Goal: Task Accomplishment & Management: Use online tool/utility

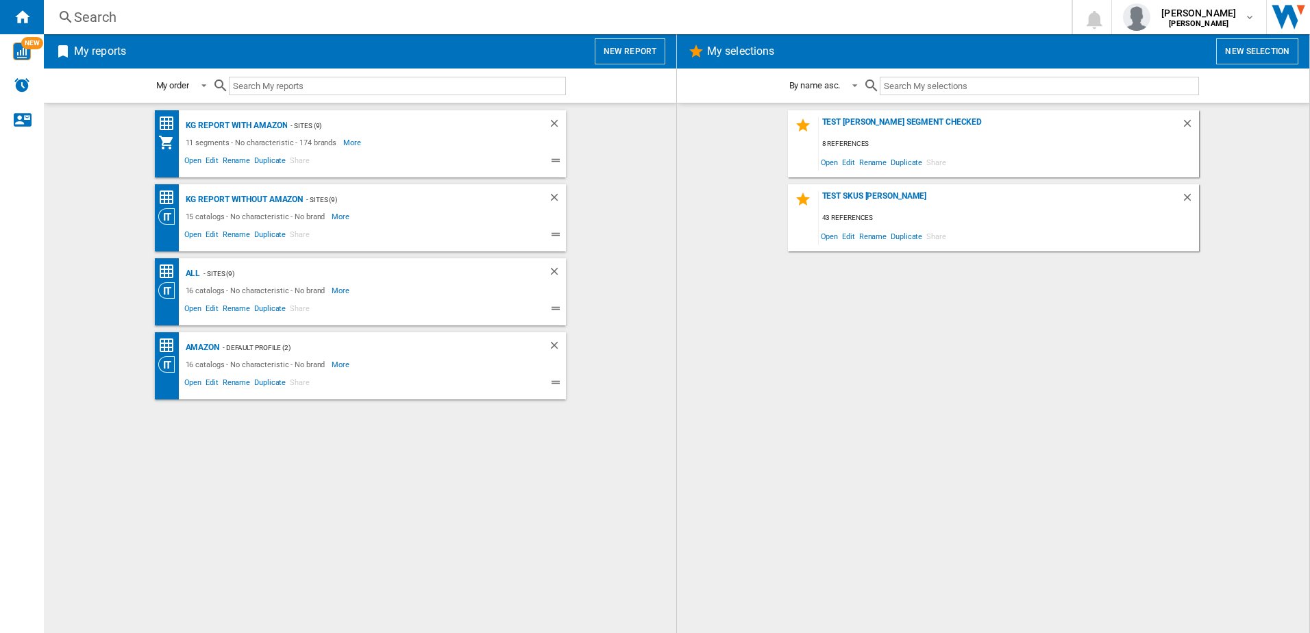
click at [648, 49] on button "New report" at bounding box center [630, 51] width 71 height 26
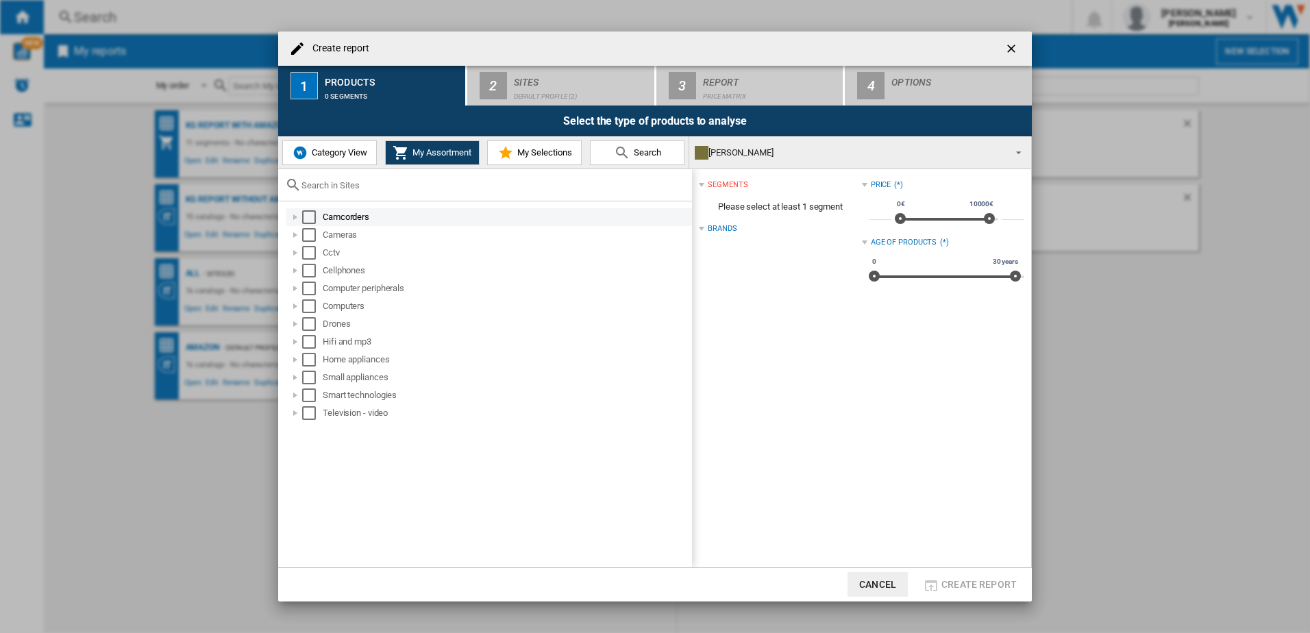
click at [310, 216] on div "Select" at bounding box center [309, 217] width 14 height 14
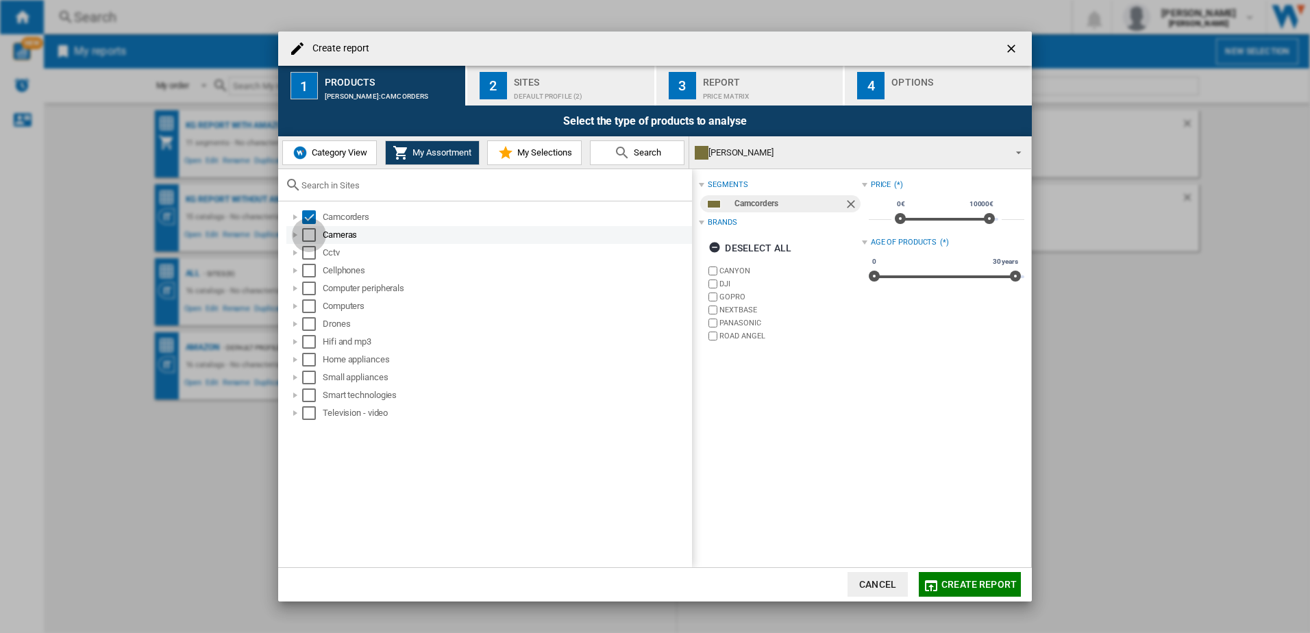
click at [312, 241] on div "Select" at bounding box center [309, 235] width 14 height 14
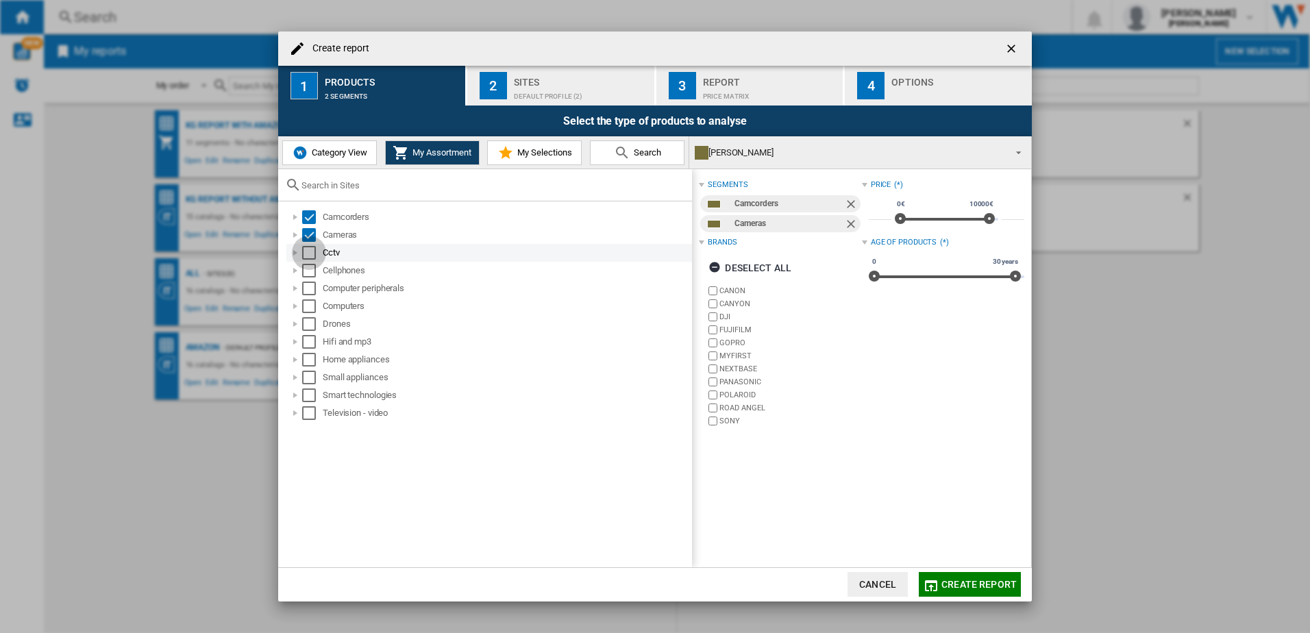
click at [310, 256] on div "Select" at bounding box center [309, 253] width 14 height 14
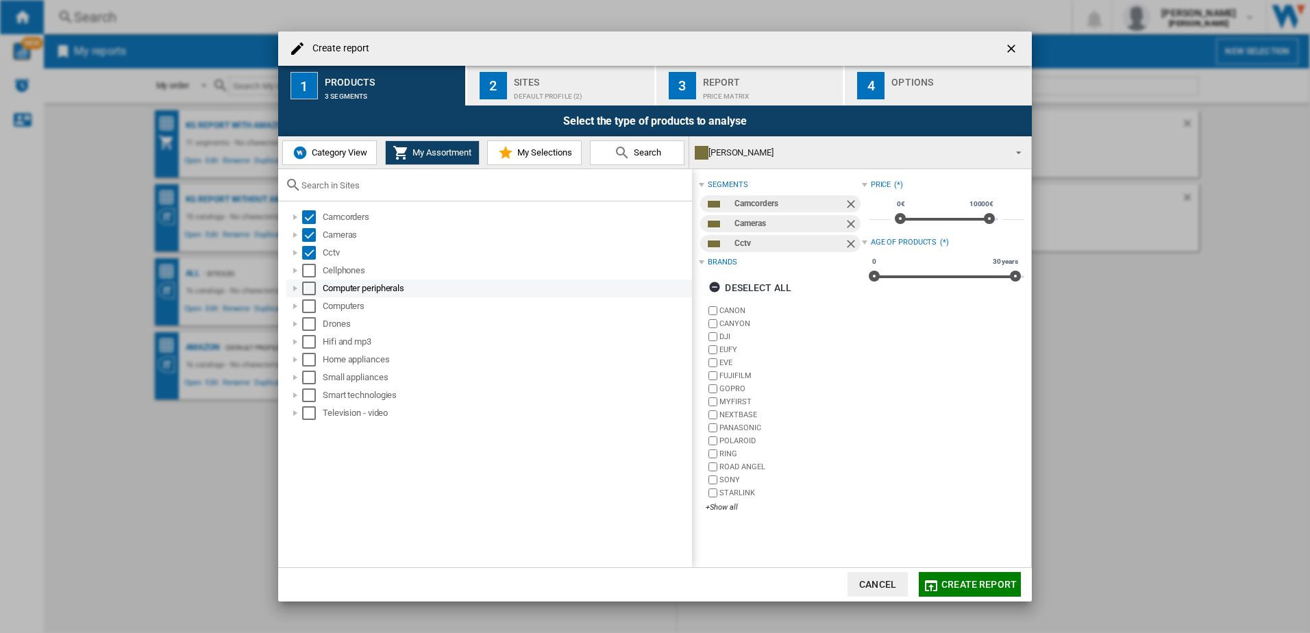
click at [311, 273] on div "Select" at bounding box center [309, 271] width 14 height 14
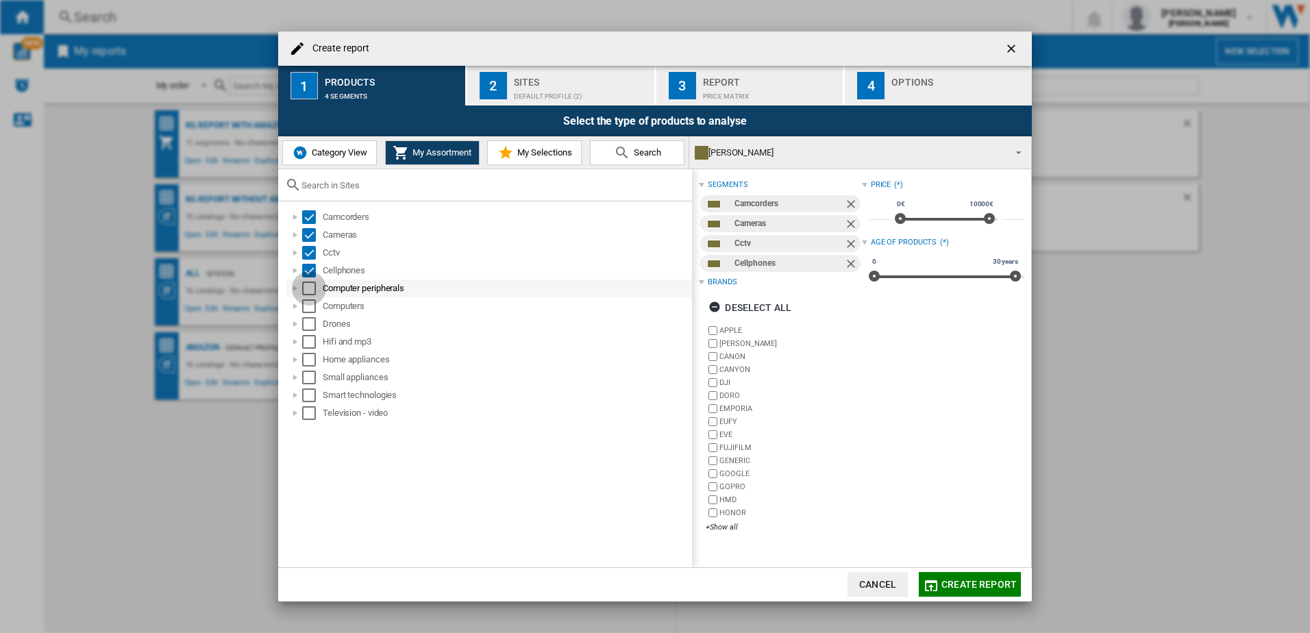
click at [311, 290] on div "Select" at bounding box center [309, 289] width 14 height 14
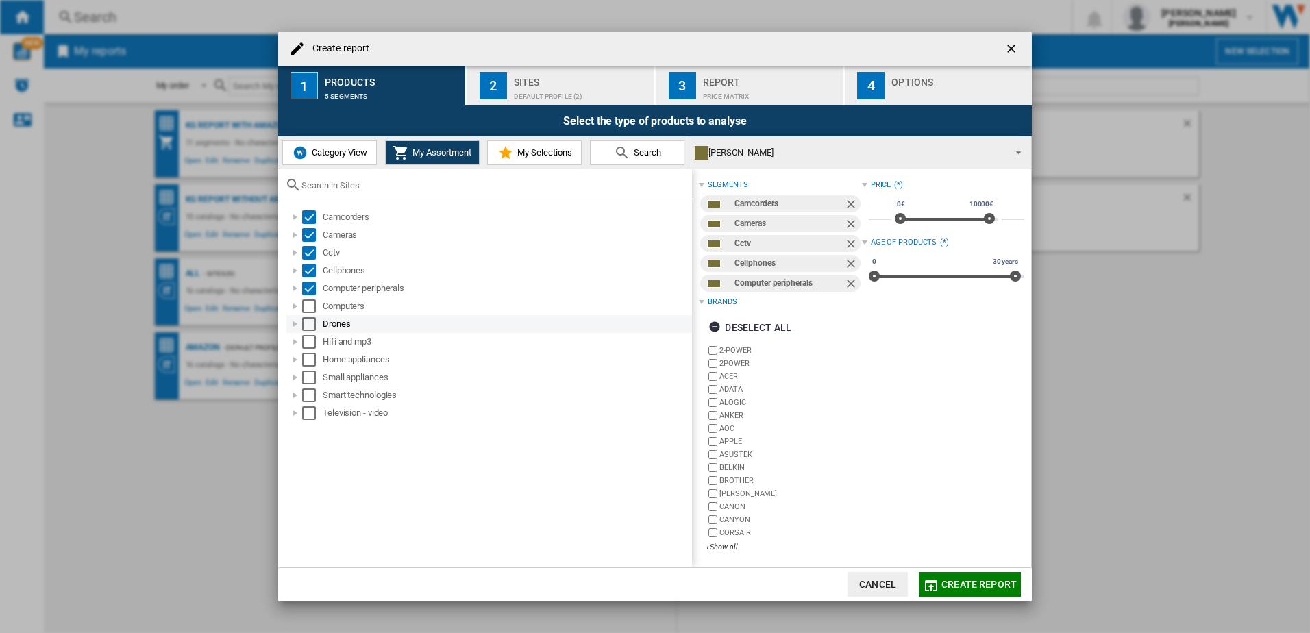
click at [310, 312] on div "Select" at bounding box center [309, 306] width 14 height 14
click at [310, 329] on div "Select" at bounding box center [309, 324] width 14 height 14
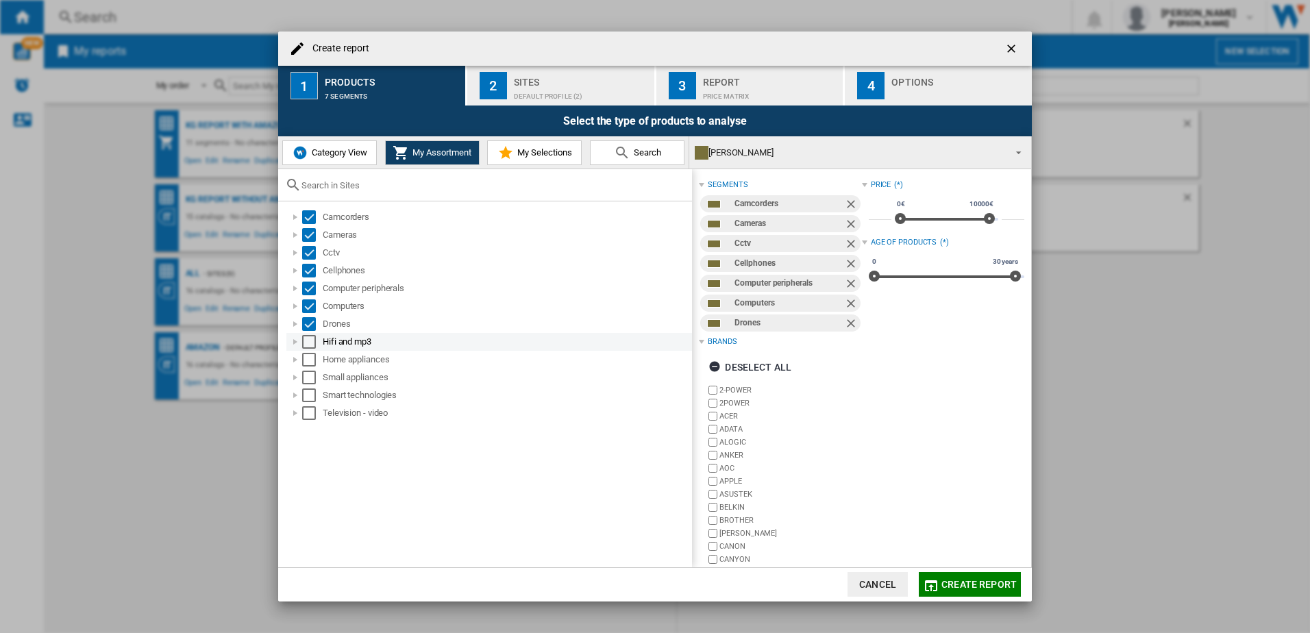
click at [309, 344] on div "Select" at bounding box center [309, 342] width 14 height 14
click at [309, 367] on div "Select" at bounding box center [309, 360] width 14 height 14
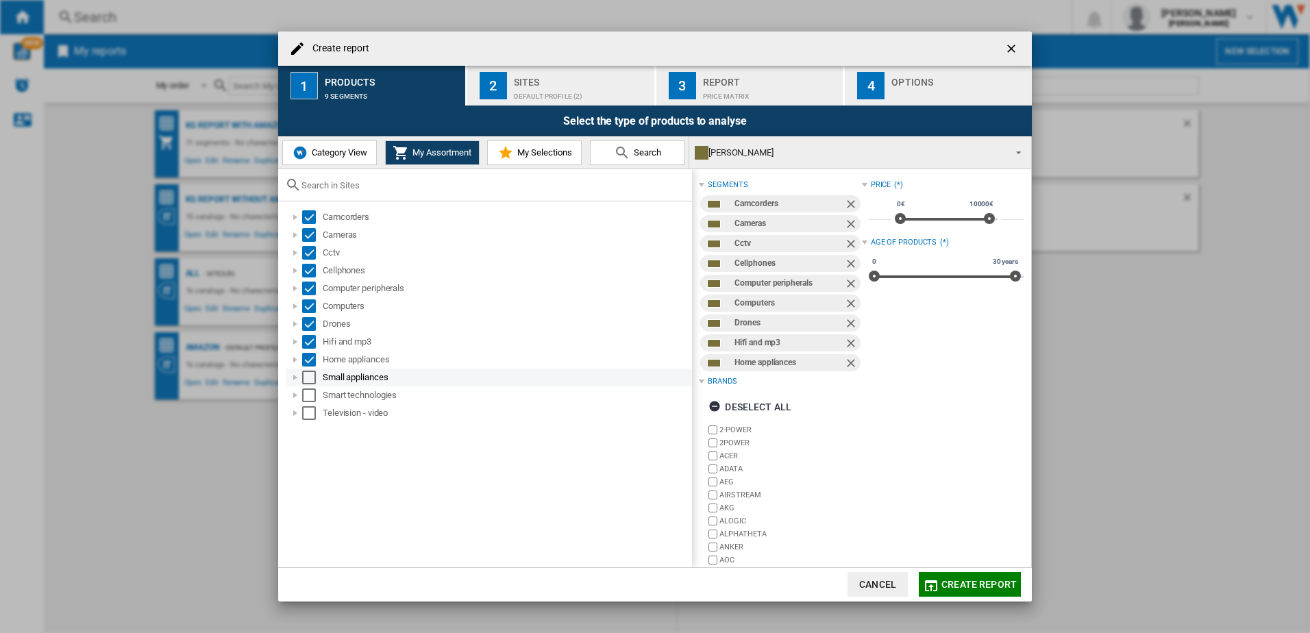
click at [309, 378] on div "Select" at bounding box center [309, 378] width 14 height 14
click at [307, 395] on div "Select" at bounding box center [309, 396] width 14 height 14
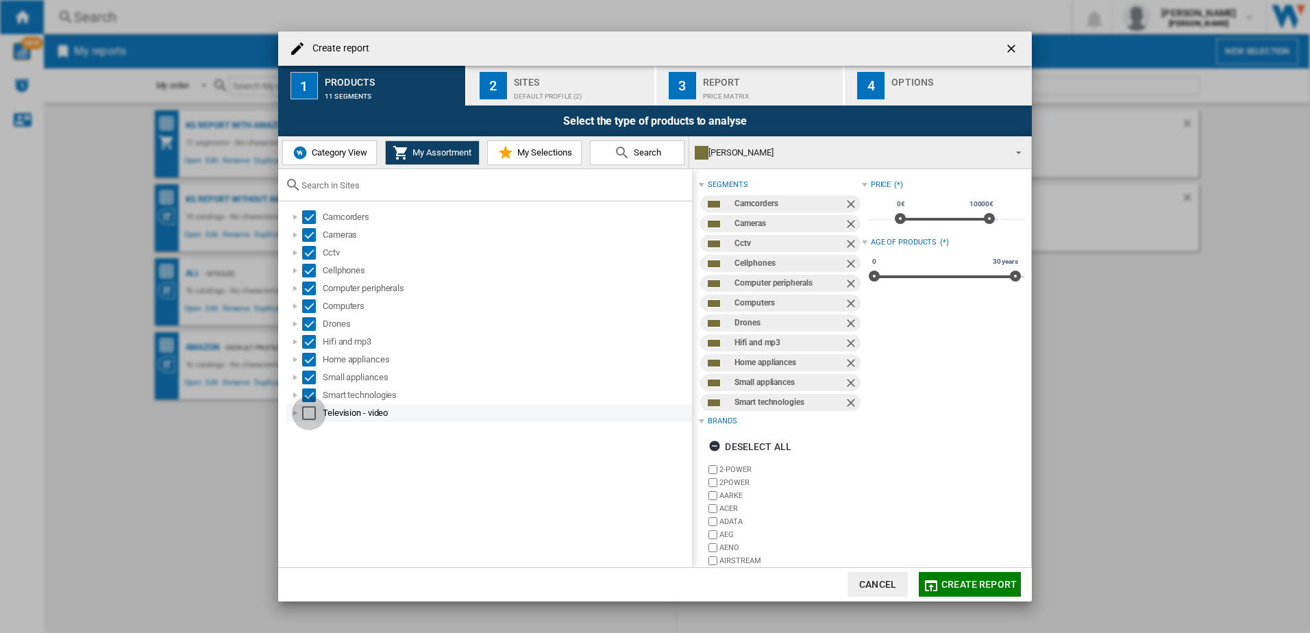
click at [307, 410] on div "Select" at bounding box center [309, 413] width 14 height 14
click at [992, 587] on span "Create report" at bounding box center [978, 584] width 75 height 11
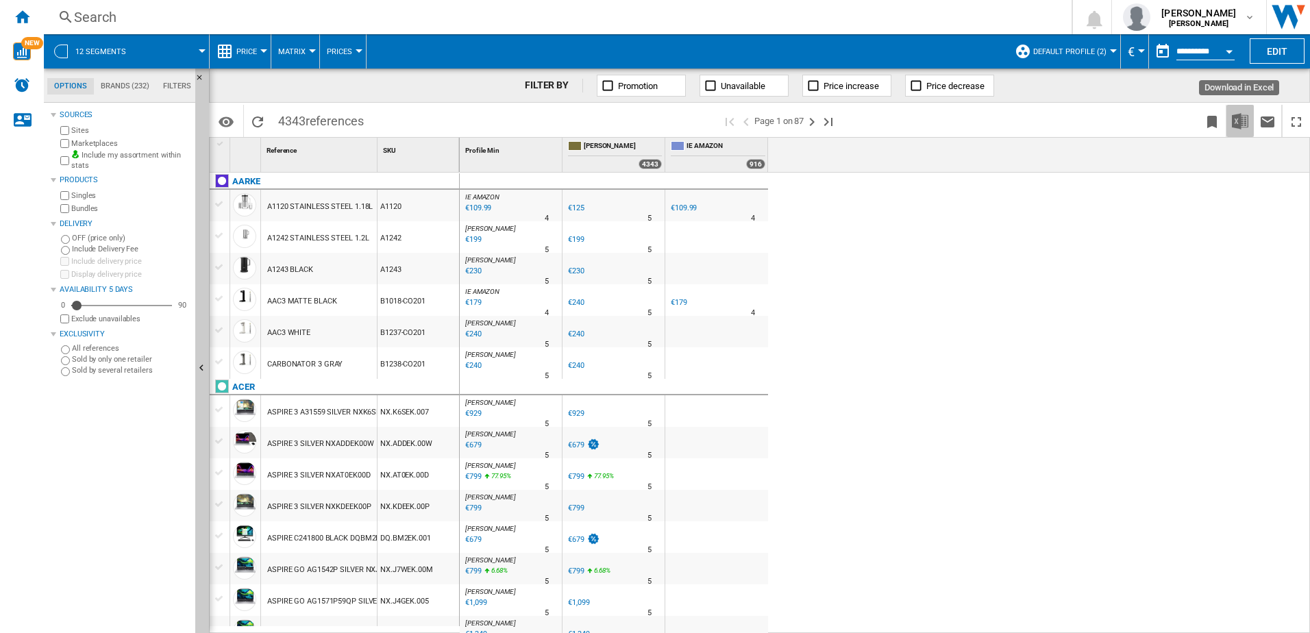
click at [1233, 127] on img "Download in Excel" at bounding box center [1240, 121] width 16 height 16
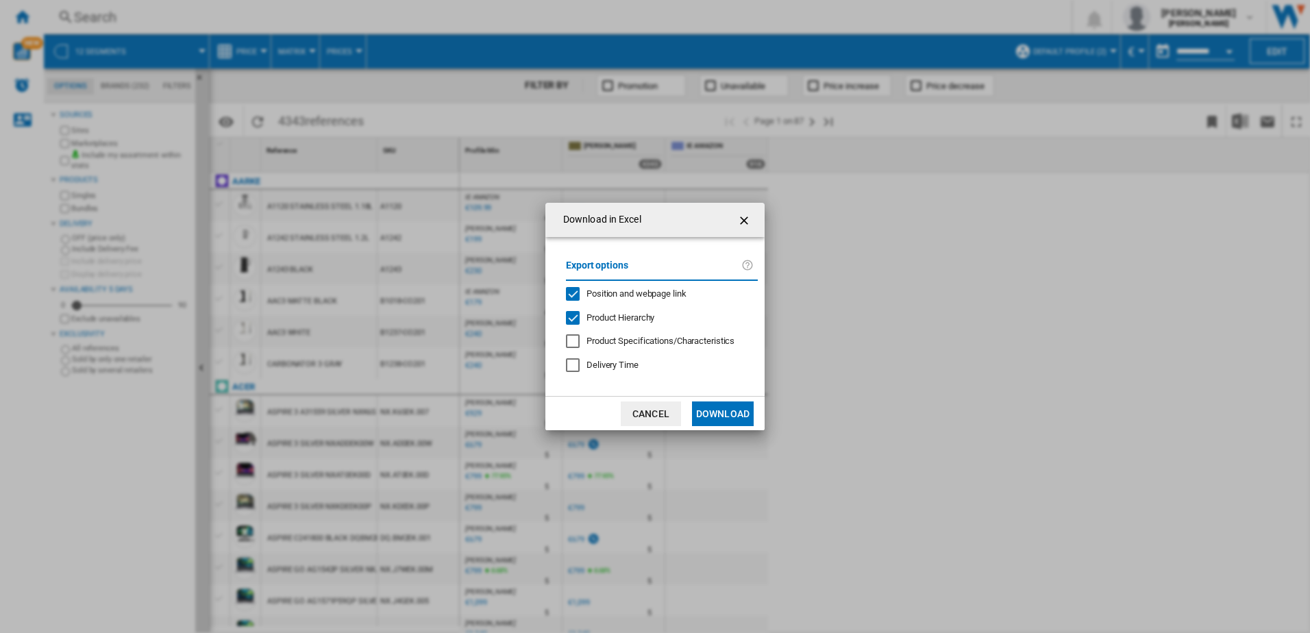
click at [703, 404] on button "Download" at bounding box center [723, 414] width 62 height 25
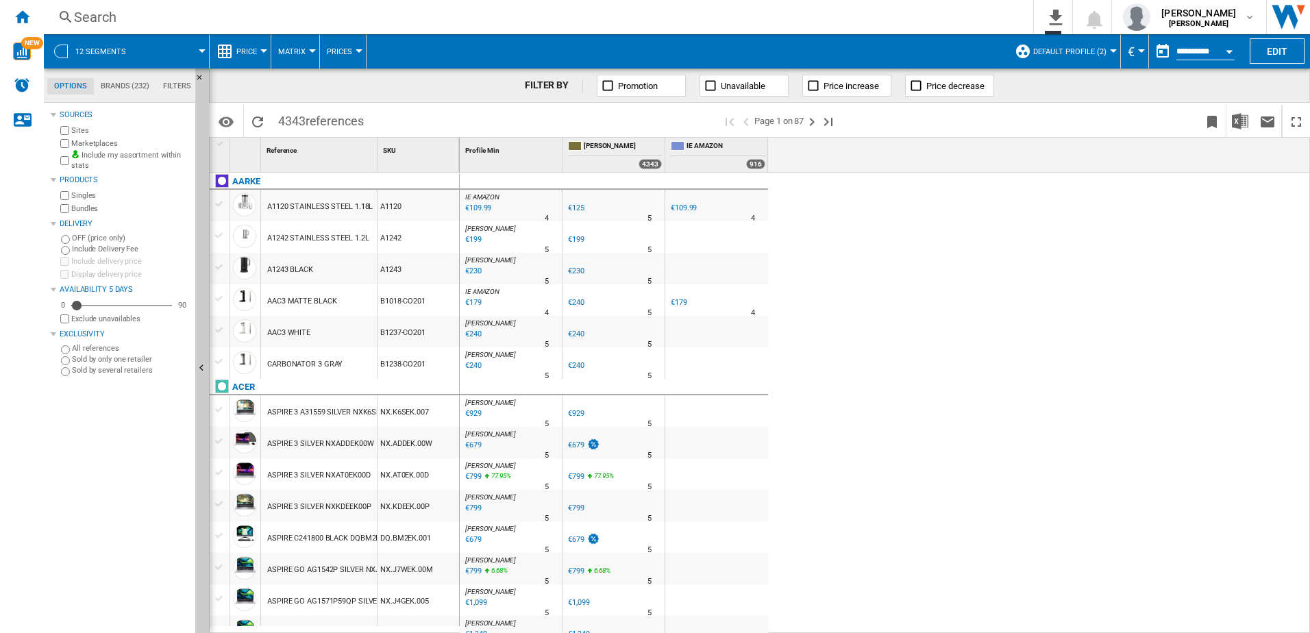
click at [1104, 51] on button "Default profile (2)" at bounding box center [1073, 51] width 80 height 34
click at [1046, 127] on md-radio-button "sites (9)" at bounding box center [1085, 127] width 121 height 13
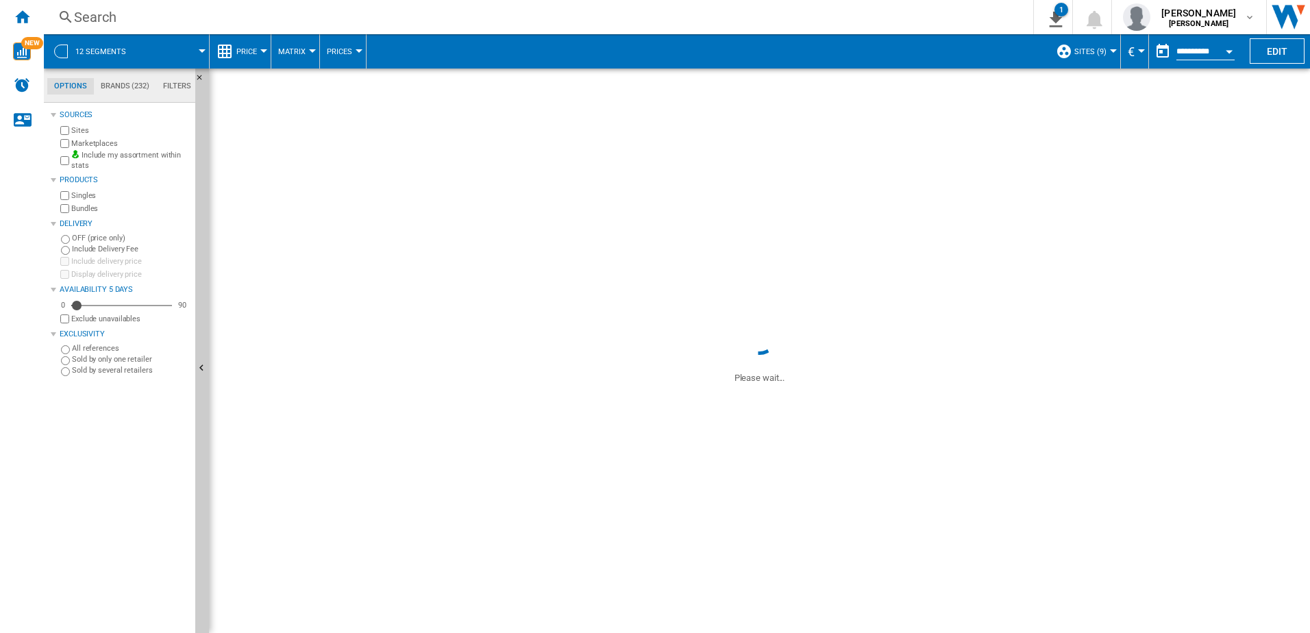
click at [1102, 264] on span at bounding box center [759, 193] width 1101 height 249
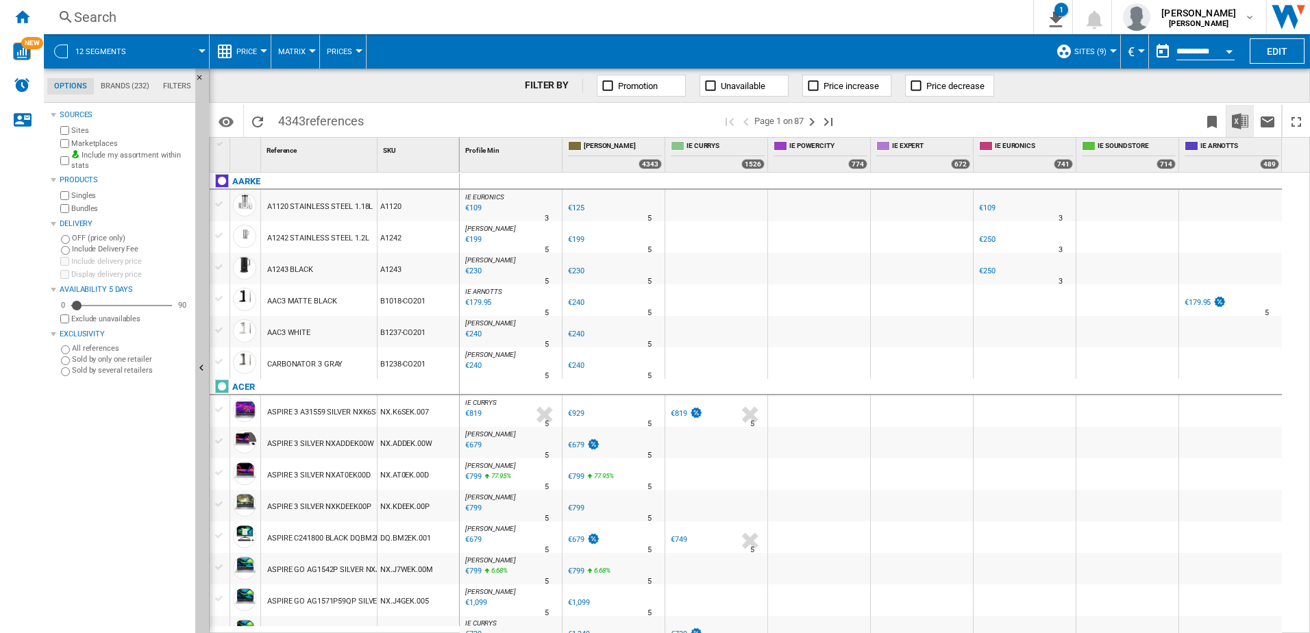
click at [1242, 116] on img "Download in Excel" at bounding box center [1240, 121] width 16 height 16
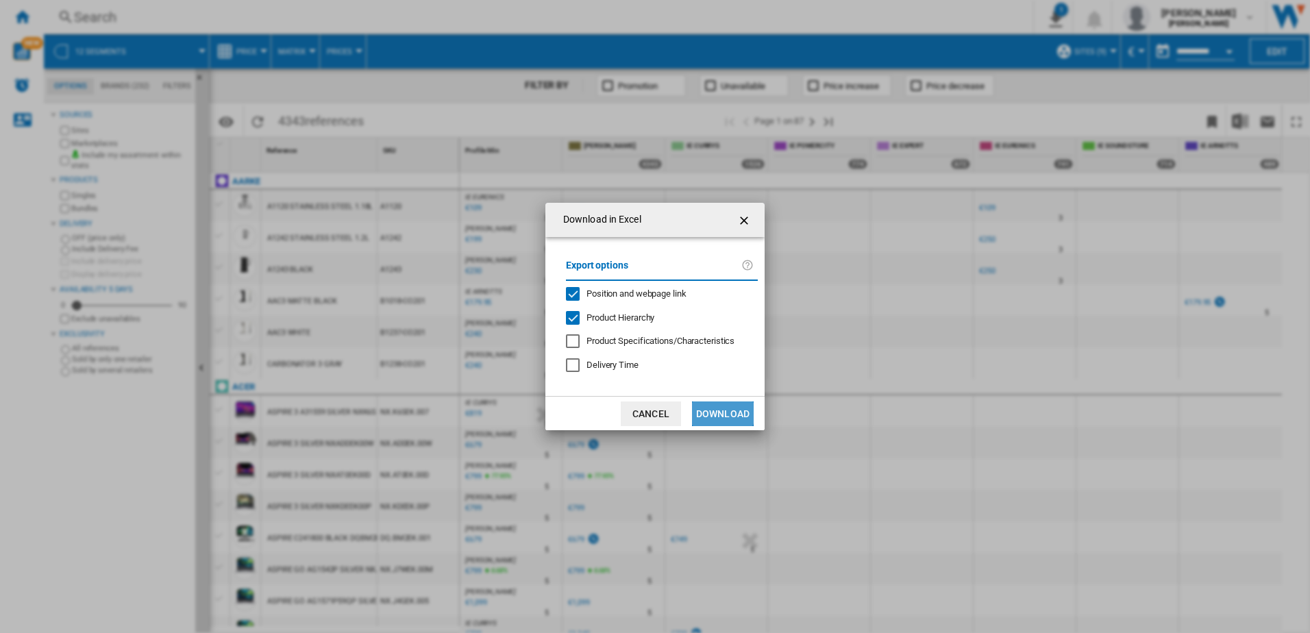
click at [710, 411] on button "Download" at bounding box center [723, 414] width 62 height 25
